Goal: Find specific page/section: Find specific page/section

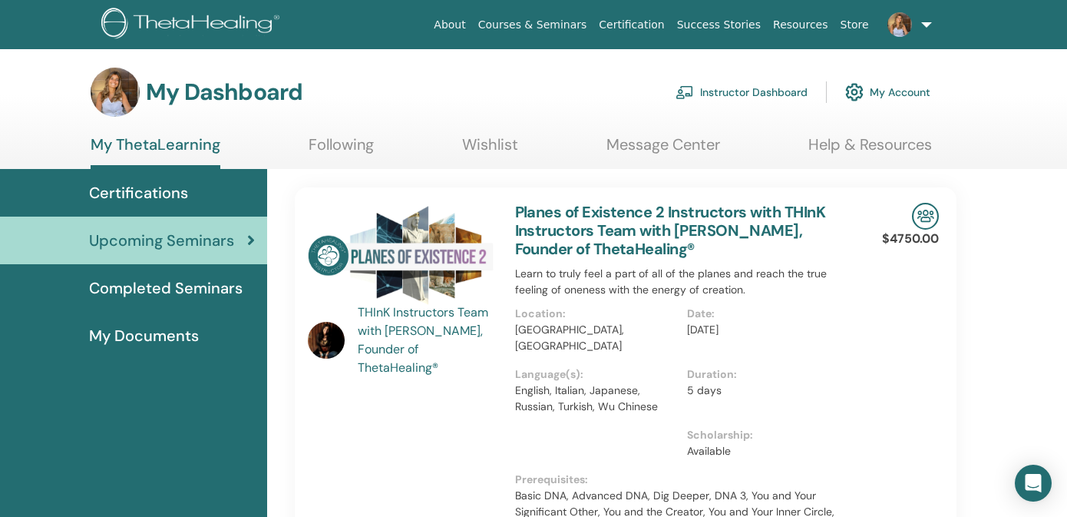
click at [737, 94] on link "Instructor Dashboard" at bounding box center [741, 92] width 132 height 34
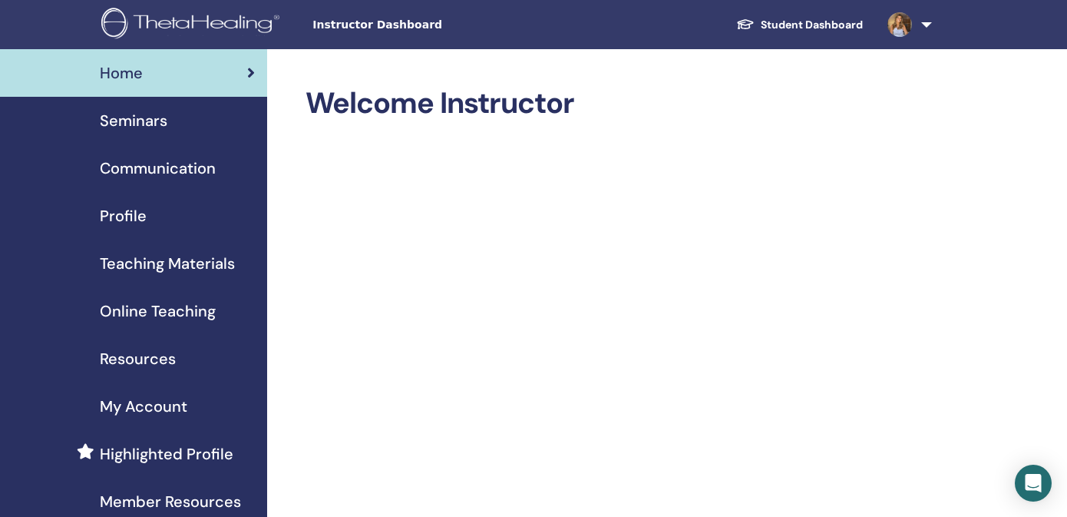
click at [140, 114] on span "Seminars" at bounding box center [134, 120] width 68 height 23
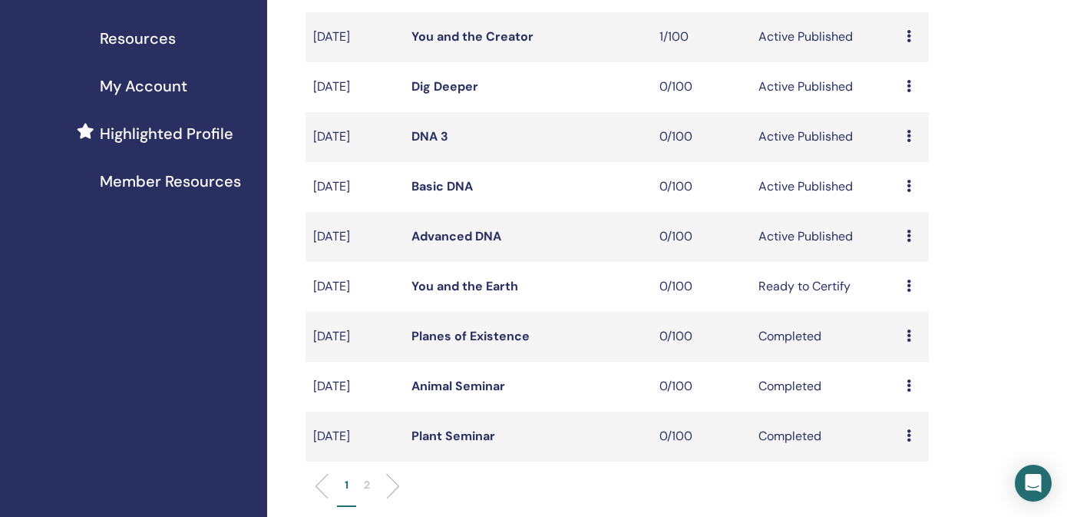
scroll to position [321, 0]
click at [465, 237] on link "Advanced DNA" at bounding box center [456, 235] width 90 height 16
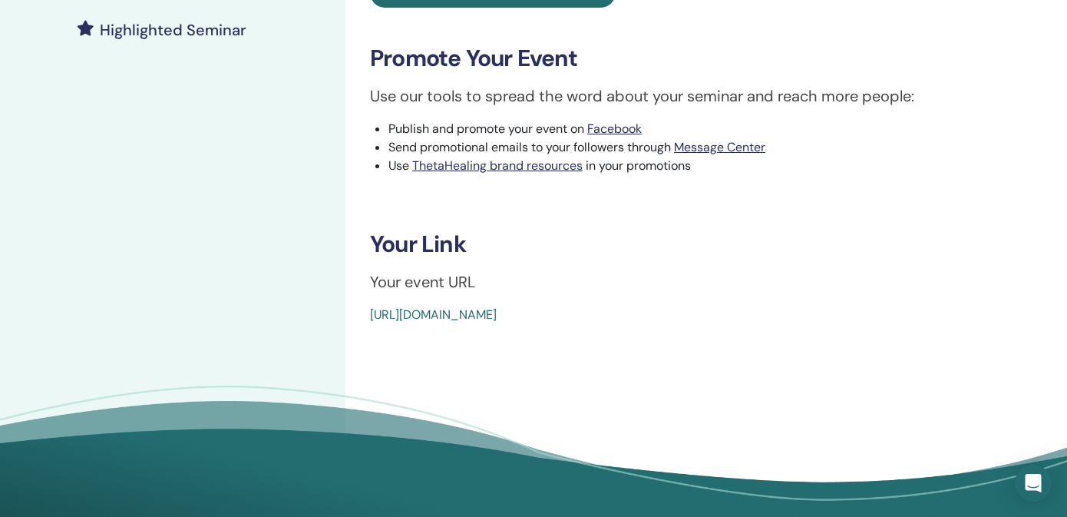
scroll to position [510, 0]
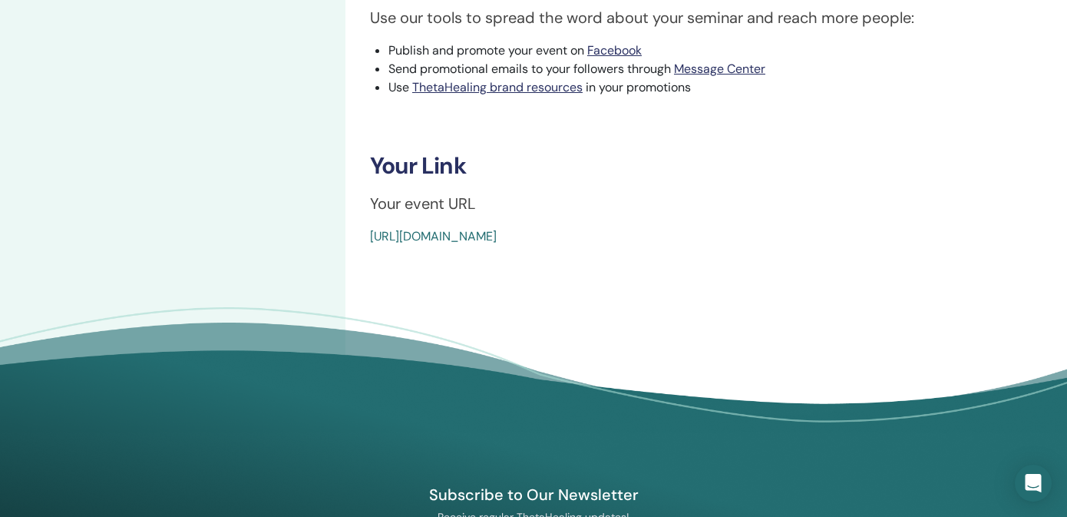
drag, startPoint x: 718, startPoint y: 238, endPoint x: 367, endPoint y: 238, distance: 351.5
copy link "[URL][DOMAIN_NAME]"
